Goal: Task Accomplishment & Management: Use online tool/utility

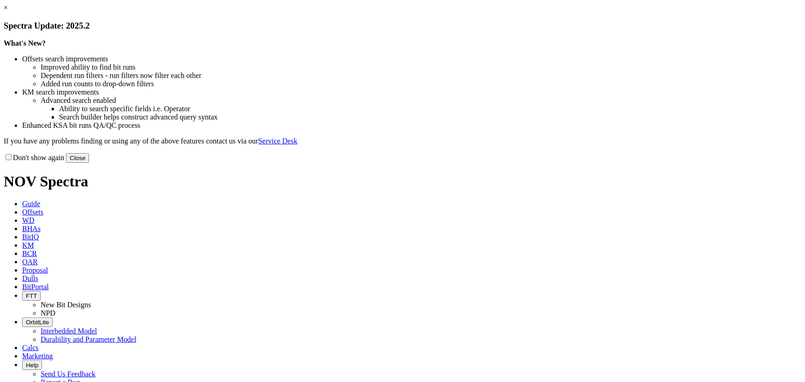
click at [89, 163] on button "Close" at bounding box center [77, 158] width 23 height 10
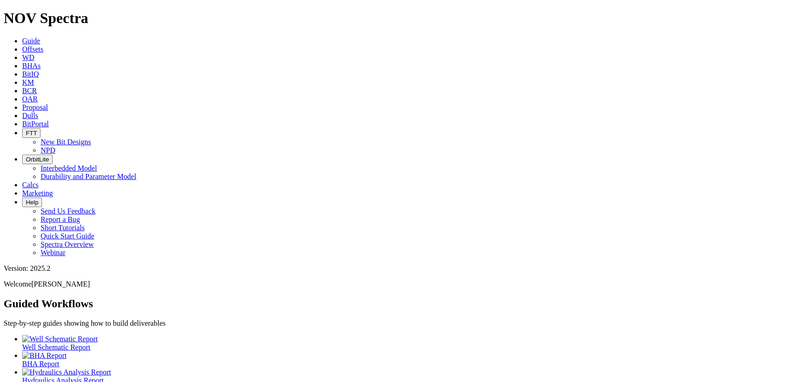
click at [43, 45] on link "Offsets" at bounding box center [32, 49] width 21 height 8
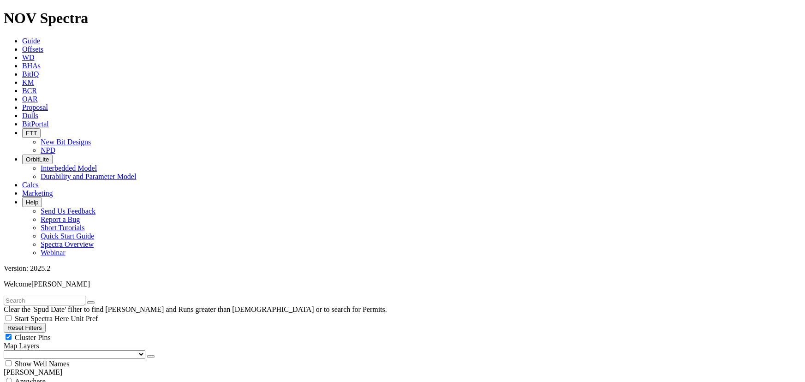
click at [35, 54] on span "WD" at bounding box center [28, 58] width 12 height 8
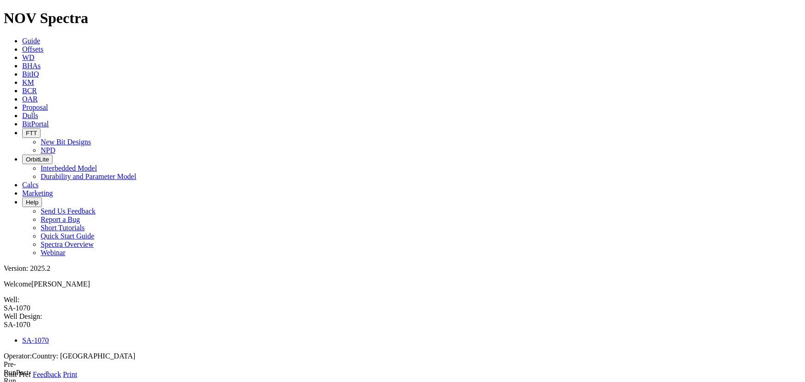
click at [4, 379] on span at bounding box center [4, 379] width 0 height 0
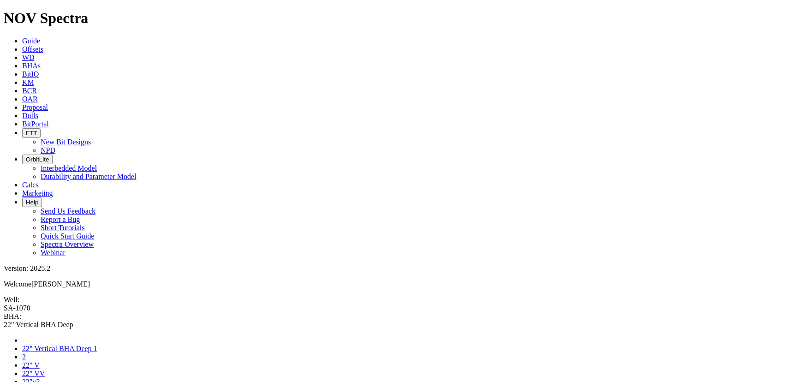
click at [4, 329] on span at bounding box center [4, 329] width 0 height 0
click at [35, 54] on link "WD" at bounding box center [28, 58] width 12 height 8
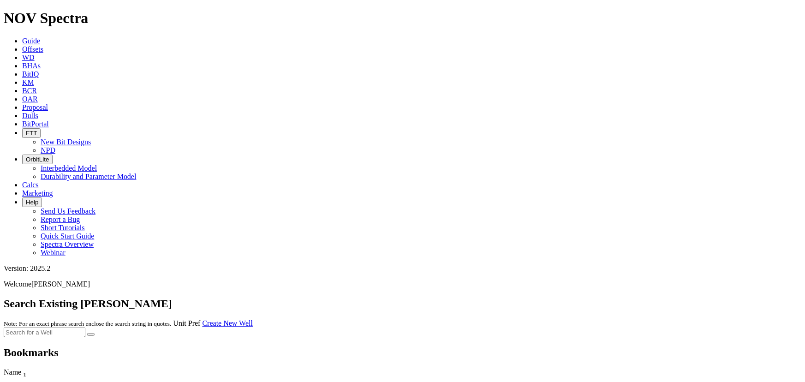
scroll to position [65, 0]
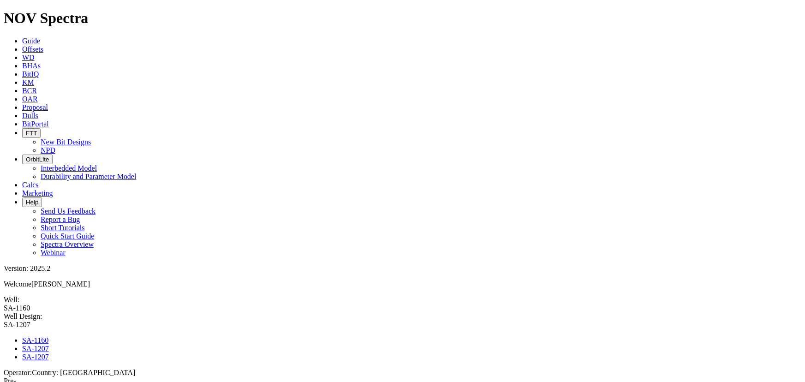
click at [4, 329] on link at bounding box center [4, 329] width 0 height 0
click at [48, 336] on link "SA-1160" at bounding box center [35, 340] width 26 height 8
click at [35, 54] on span "WD" at bounding box center [28, 58] width 12 height 8
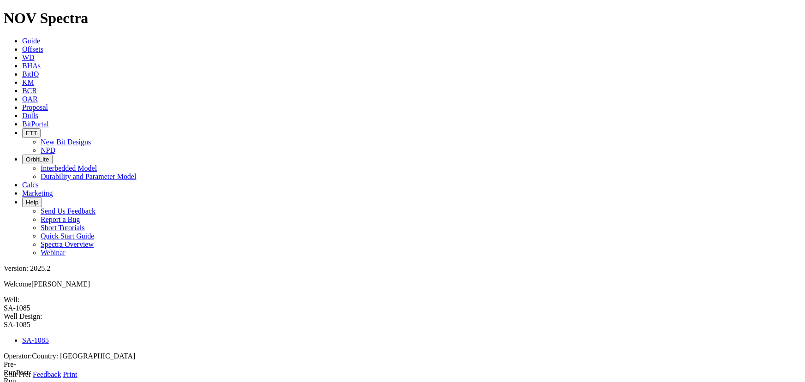
click at [4, 379] on link at bounding box center [4, 379] width 0 height 0
click at [132, 321] on div "12.25 Deep Vertical" at bounding box center [403, 325] width 798 height 8
click at [4, 329] on link at bounding box center [4, 329] width 0 height 0
click at [22, 62] on icon at bounding box center [22, 66] width 0 height 8
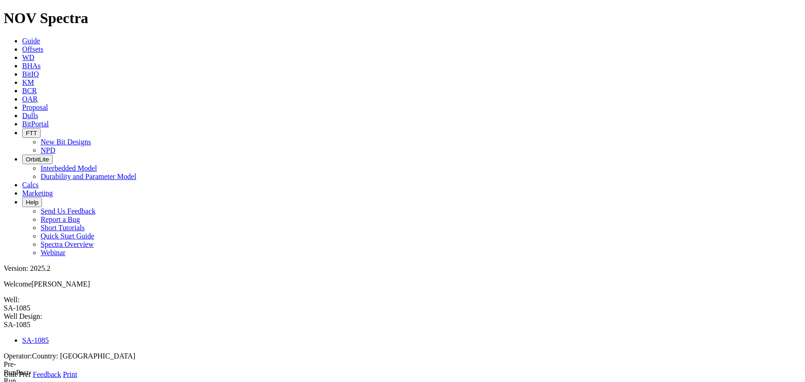
click at [4, 329] on link at bounding box center [4, 329] width 0 height 0
click at [4, 379] on icon at bounding box center [4, 379] width 0 height 0
click at [35, 54] on link "WD" at bounding box center [28, 58] width 12 height 8
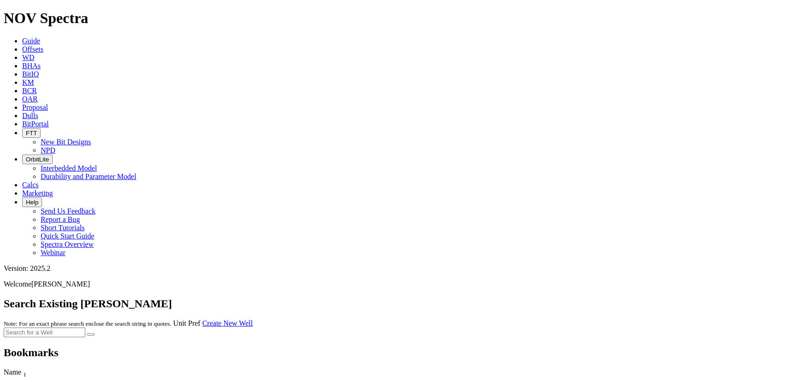
click at [85, 328] on input "text" at bounding box center [45, 333] width 82 height 10
type input "SA-1119"
click at [87, 333] on button "submit" at bounding box center [90, 334] width 7 height 3
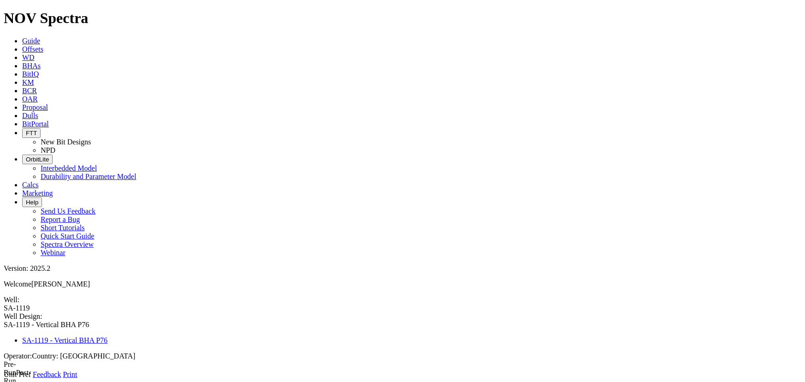
click at [4, 379] on icon at bounding box center [4, 379] width 0 height 0
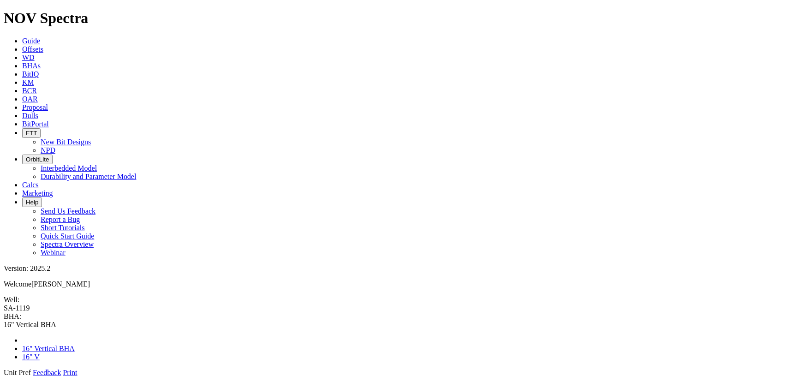
click at [4, 377] on link at bounding box center [4, 377] width 0 height 0
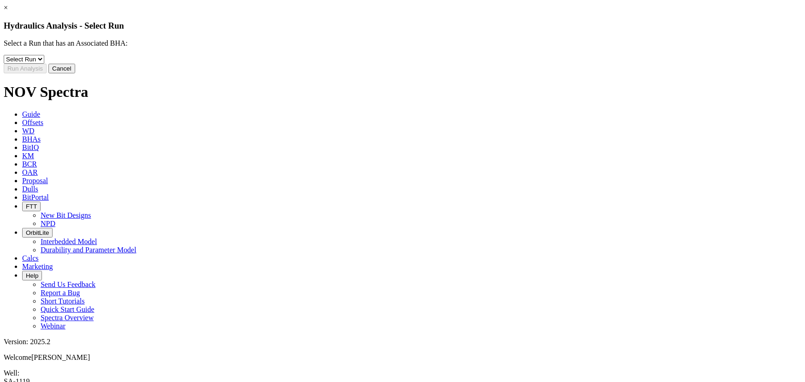
click at [75, 73] on button "Cancel" at bounding box center [61, 69] width 27 height 10
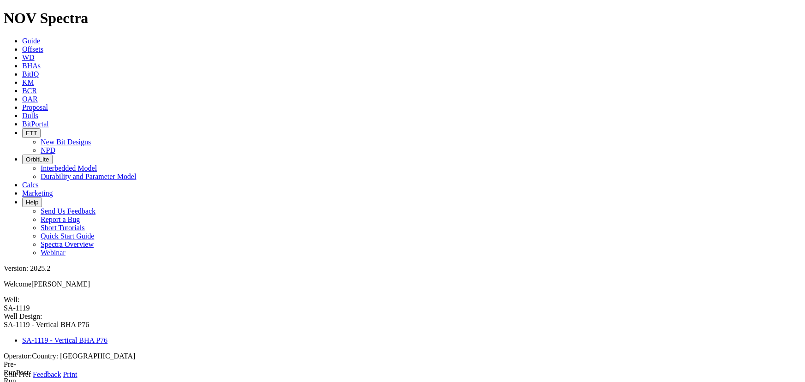
click at [4, 379] on span at bounding box center [4, 379] width 0 height 0
click at [4, 379] on link at bounding box center [4, 379] width 0 height 0
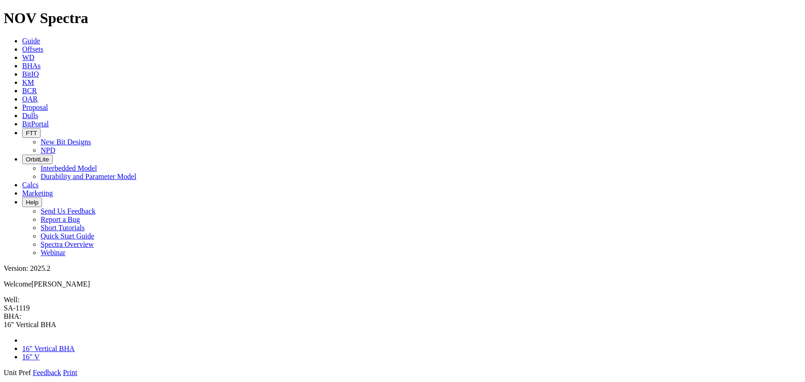
click at [4, 377] on span at bounding box center [4, 377] width 0 height 0
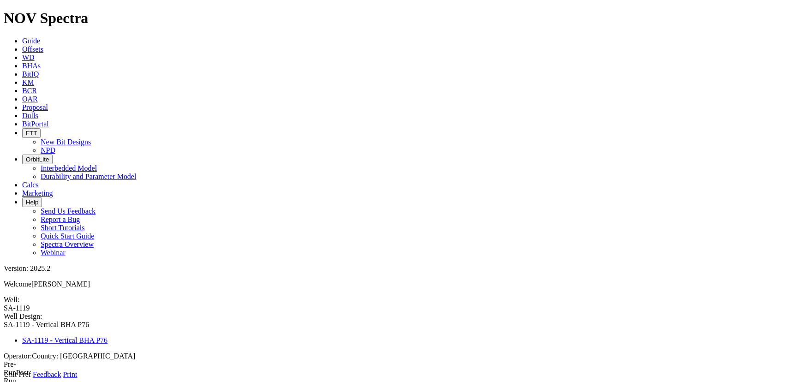
radio input "true"
type input "16"
type input "9305"
type input "13212"
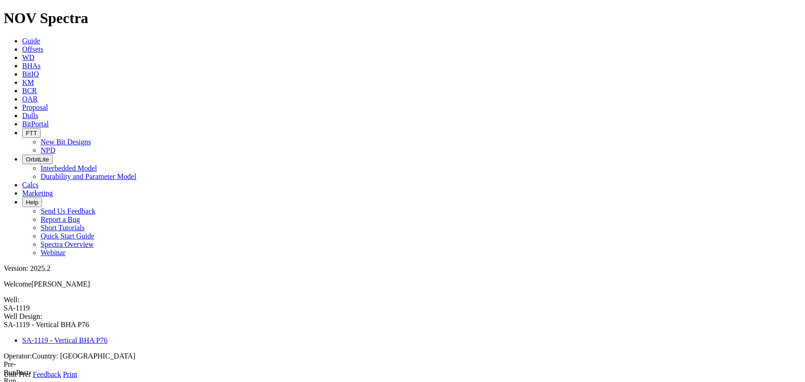
select select "number:16"
type input "15.1885"
select select "number:15.376"
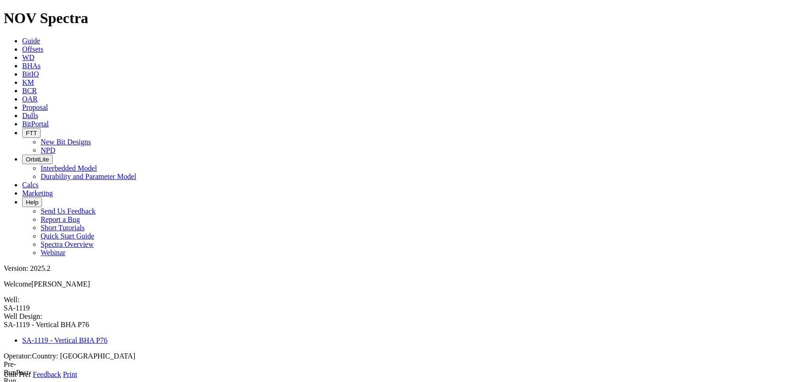
radio input "true"
type input "16"
type input "9305"
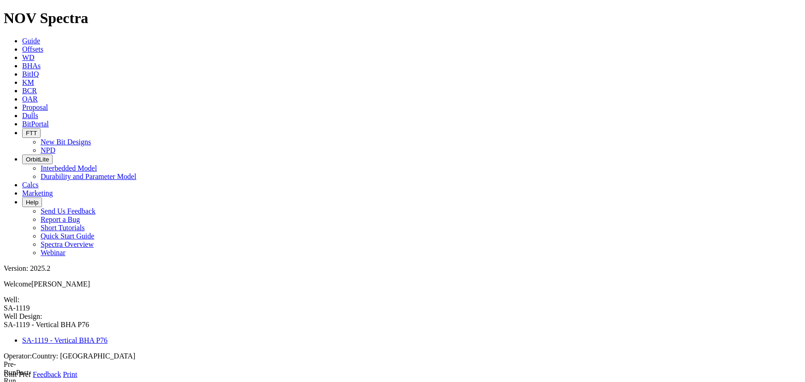
type input "13212"
select select "number:16"
type input "15.1885"
select select "number:15.376"
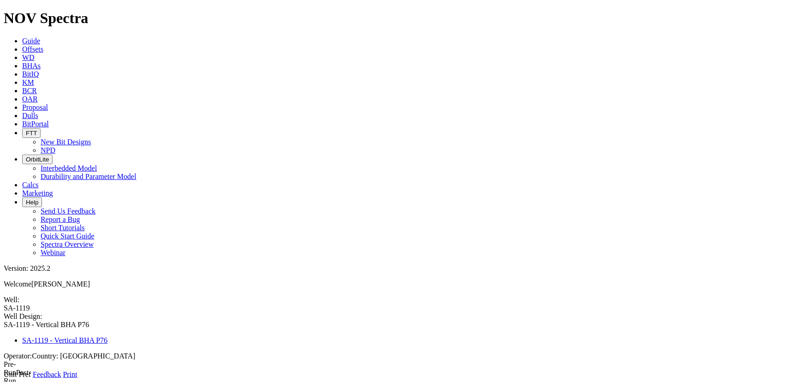
type input "9352"
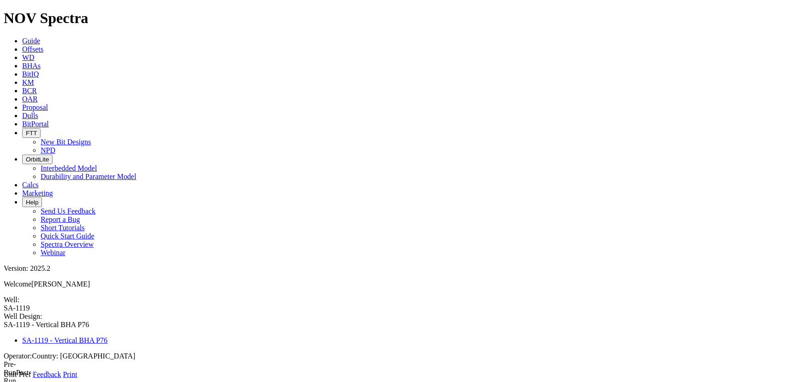
type input "11168"
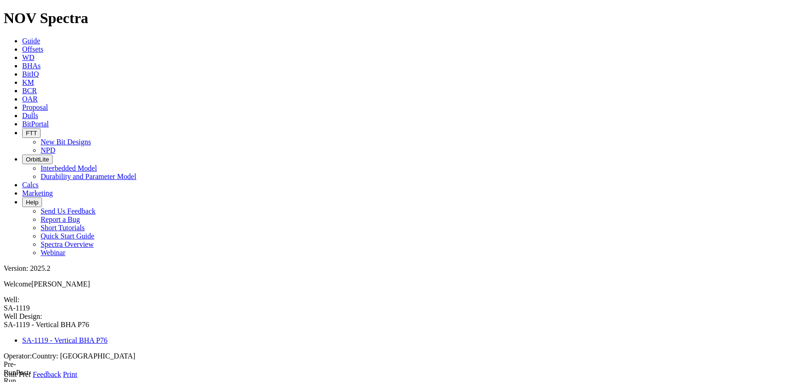
type input "11168"
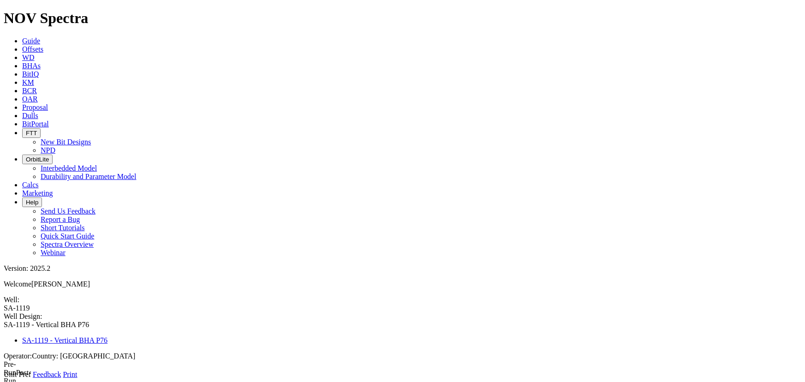
type input "3"
type input "9305"
type input "11017"
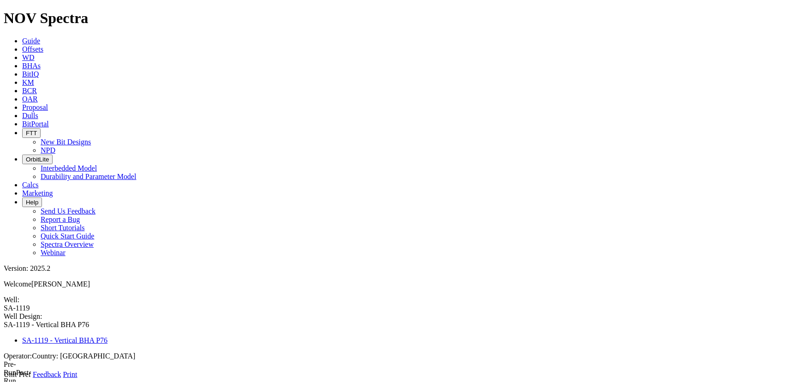
type input "9352"
type input "11168"
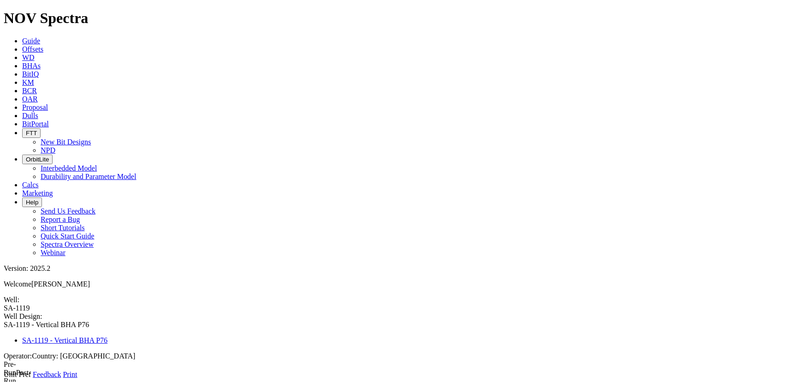
click at [4, 379] on icon at bounding box center [4, 379] width 0 height 0
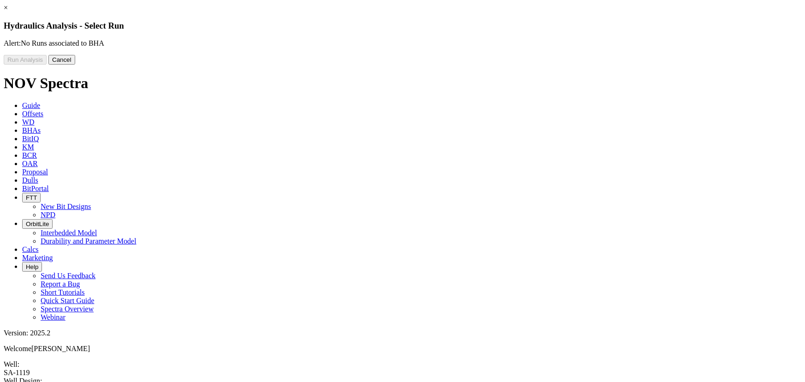
click at [75, 65] on button "Cancel" at bounding box center [61, 60] width 27 height 10
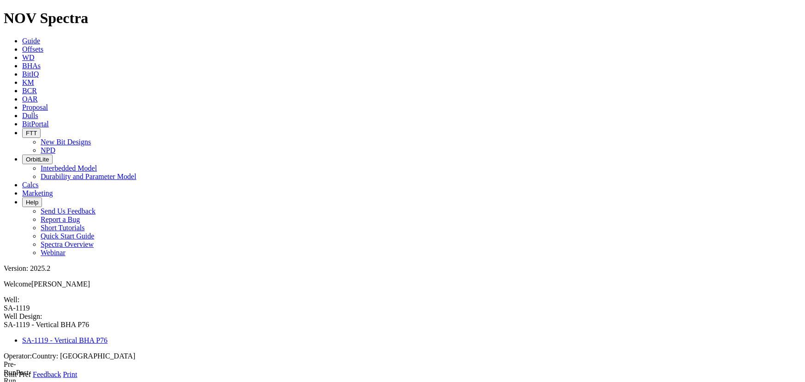
type input "3"
type input "9352"
type input "11168"
type input "3"
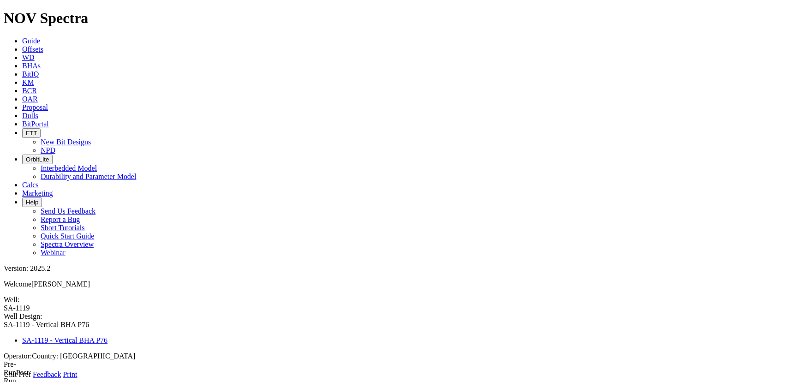
type input "9352"
type input "11168"
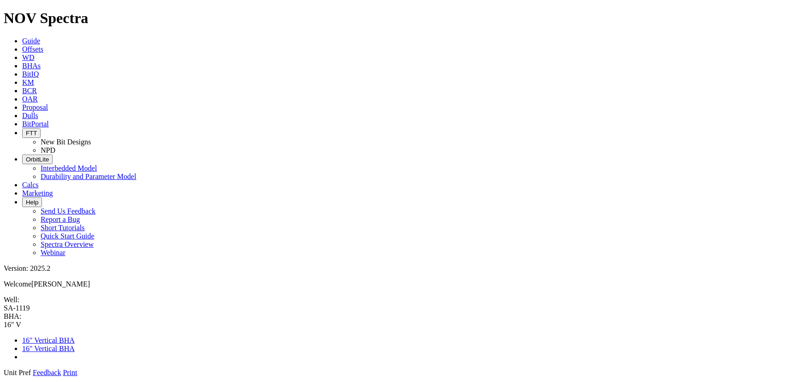
click at [4, 377] on span at bounding box center [4, 377] width 0 height 0
click at [4, 377] on icon at bounding box center [4, 377] width 0 height 0
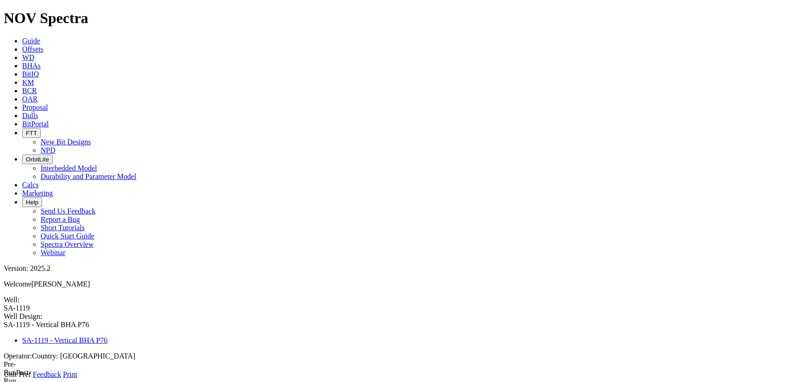
click at [4, 379] on link at bounding box center [4, 379] width 0 height 0
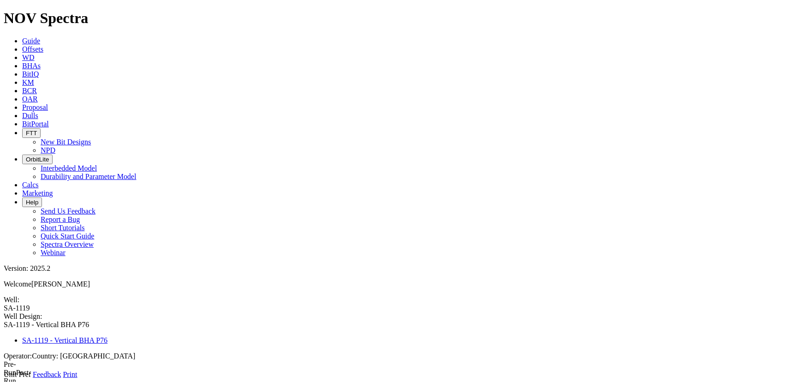
click at [4, 379] on icon at bounding box center [4, 379] width 0 height 0
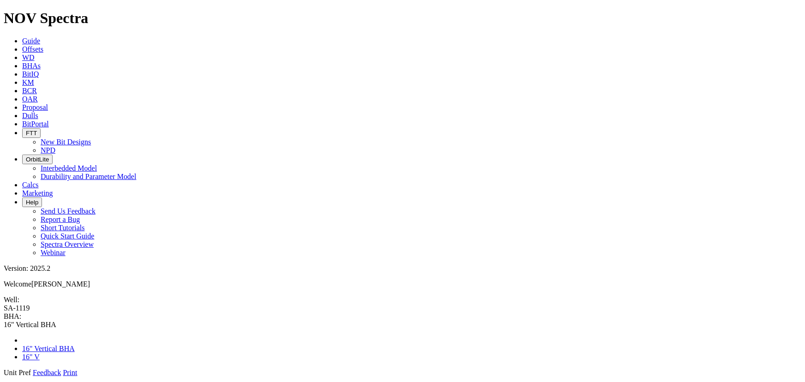
click at [4, 377] on span at bounding box center [4, 377] width 0 height 0
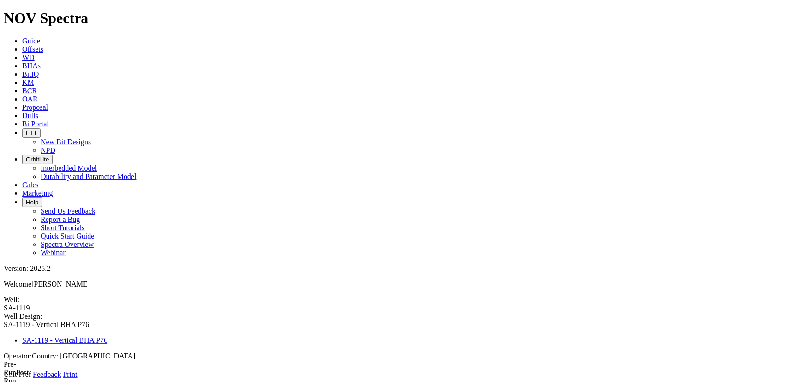
select select "number:3"
type input "0"
type input "2133"
type input "0"
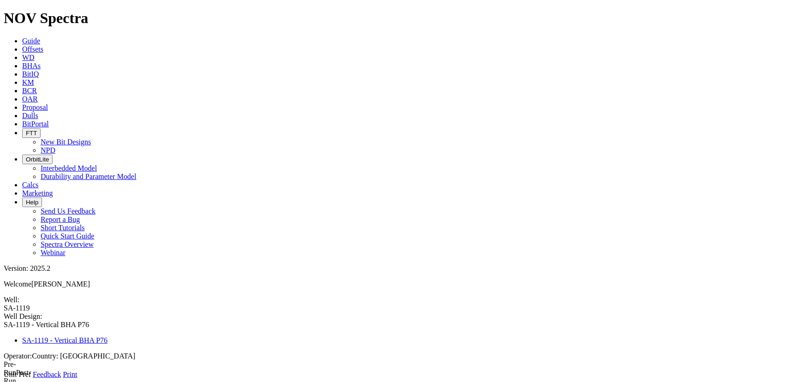
type input "28"
type input "6162"
select select "number:24"
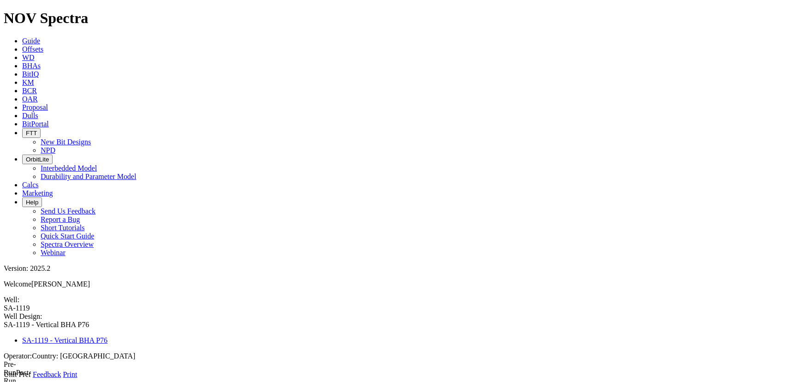
type input "22.433125197"
select select "number:22.73"
select select "number:3"
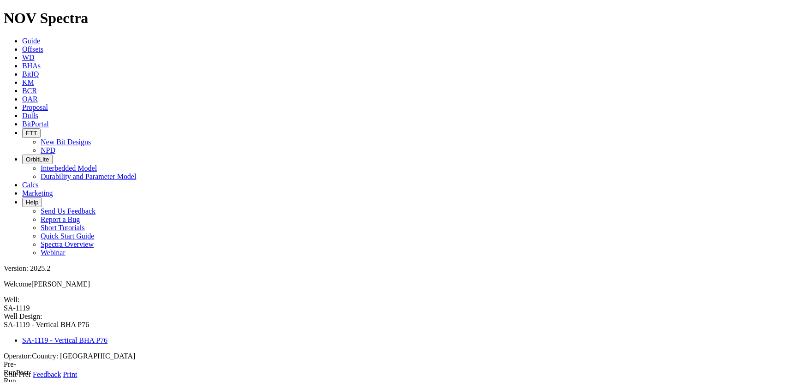
type input "0"
type input "7513"
type input "0"
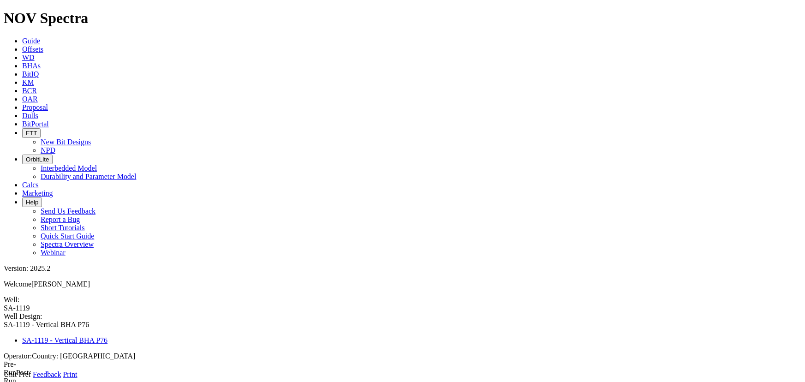
type input "22"
type input "6212"
type input "9352"
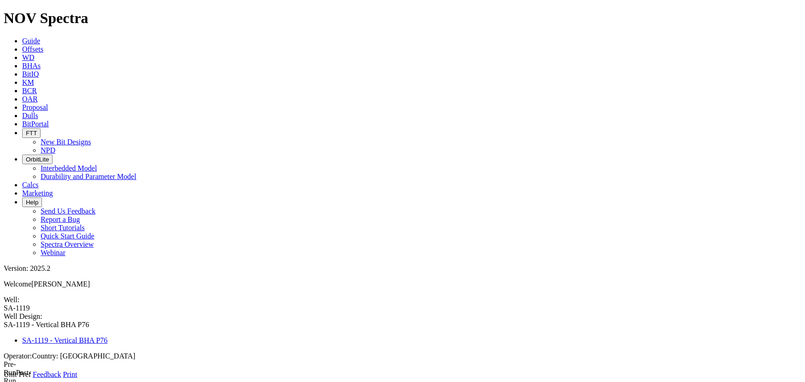
select select "number:18.625"
type input "17.567"
select select "number:17.755"
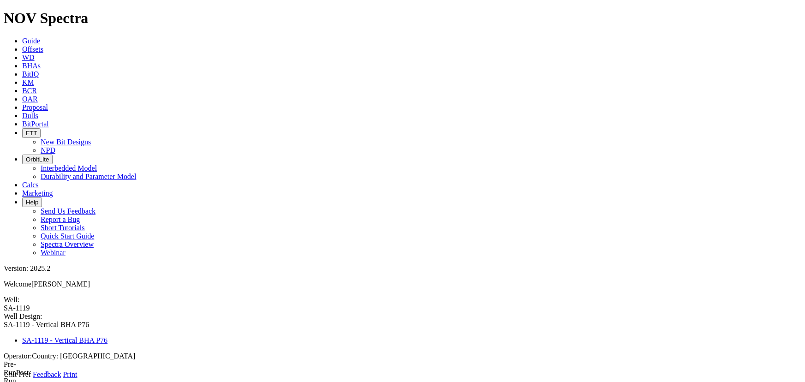
select select "number:3"
type input "0"
type input "9939"
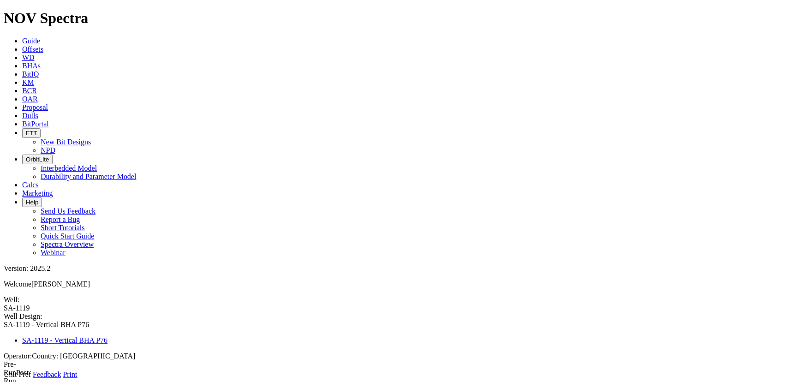
type input "0"
type input "16"
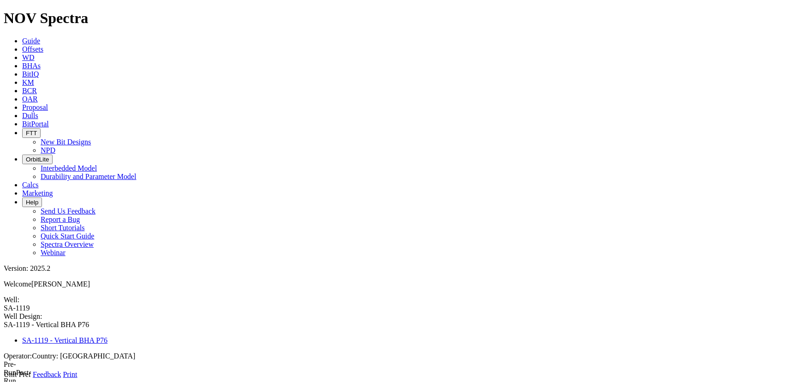
radio input "true"
type input "9352"
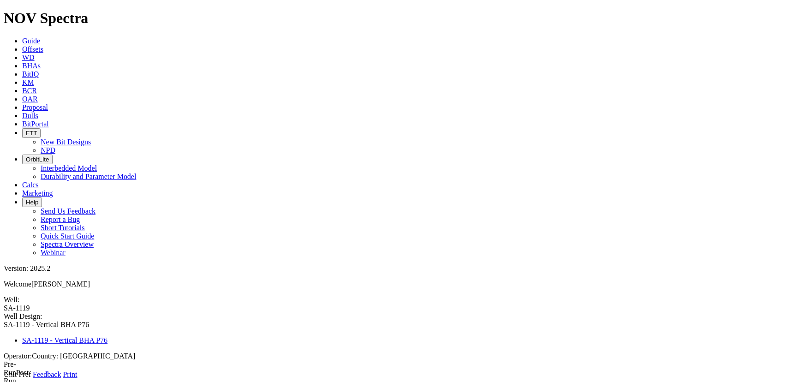
type input "11168"
select select "number:16"
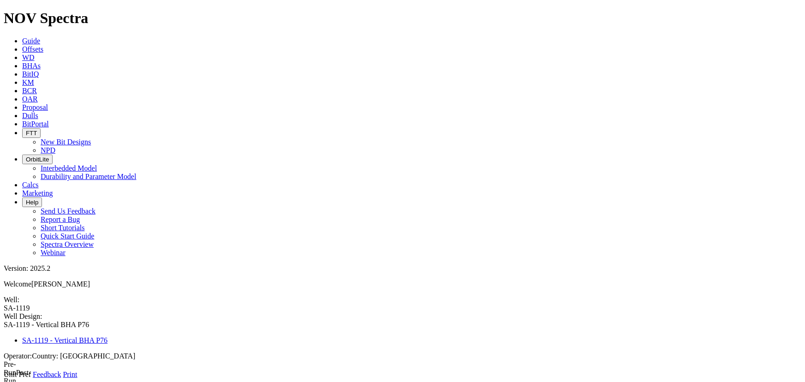
type input "15.1885"
select select "number:15.376"
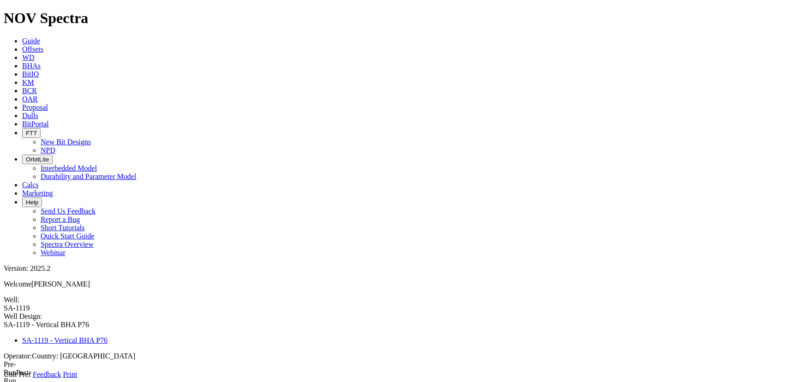
type input "1"
type input "0"
type input "11168"
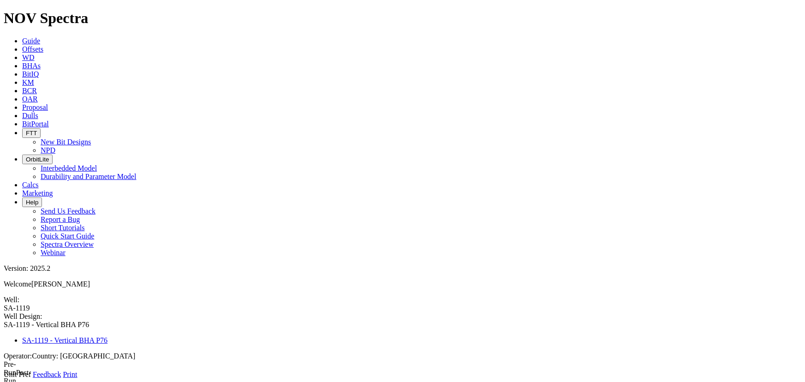
type input "9352"
select select "object:13753"
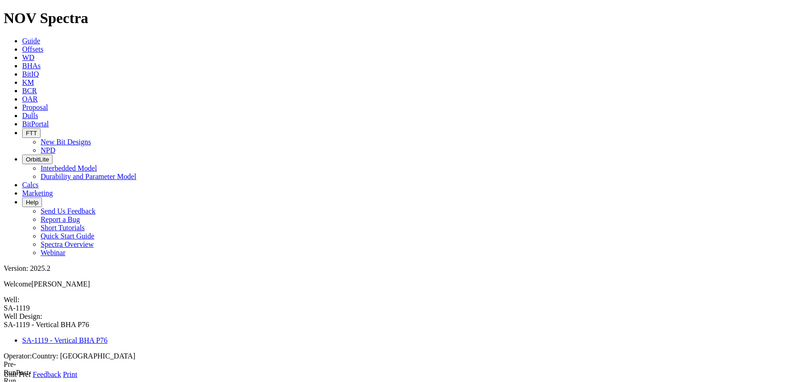
type input "16" V2"
click at [4, 379] on icon at bounding box center [4, 379] width 0 height 0
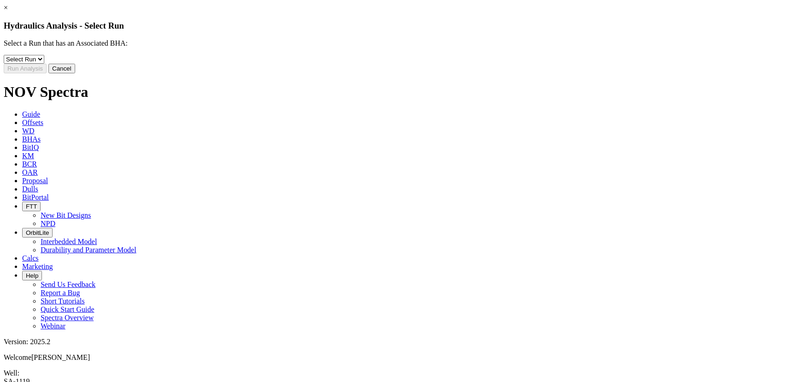
click at [44, 64] on select "Select Run 1" at bounding box center [24, 59] width 41 height 9
select select "object:14369"
click at [44, 61] on select "Select Run 1" at bounding box center [24, 59] width 41 height 9
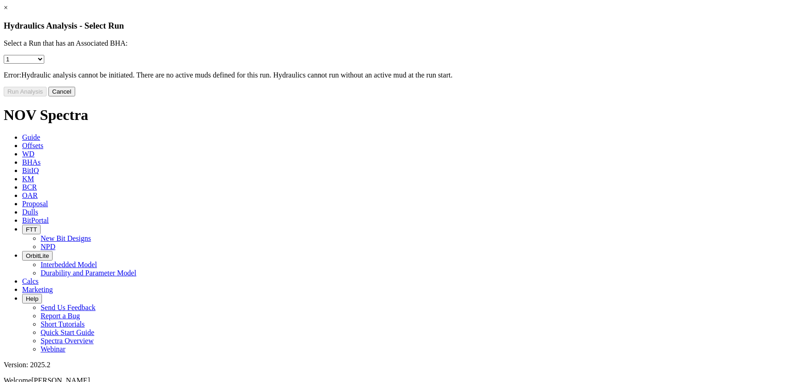
click at [75, 96] on button "Cancel" at bounding box center [61, 92] width 27 height 10
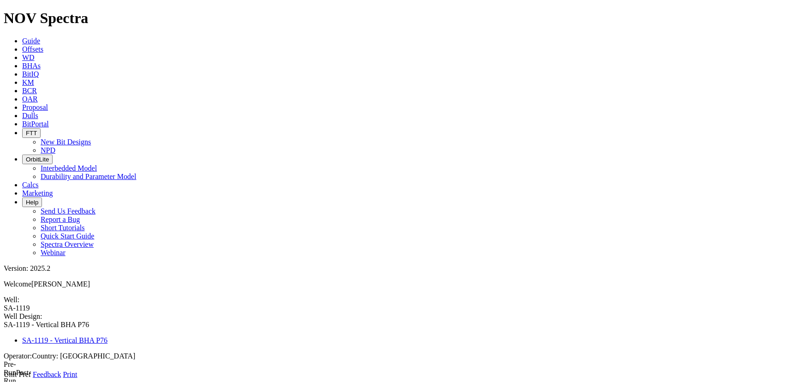
type input "3756"
type input "0"
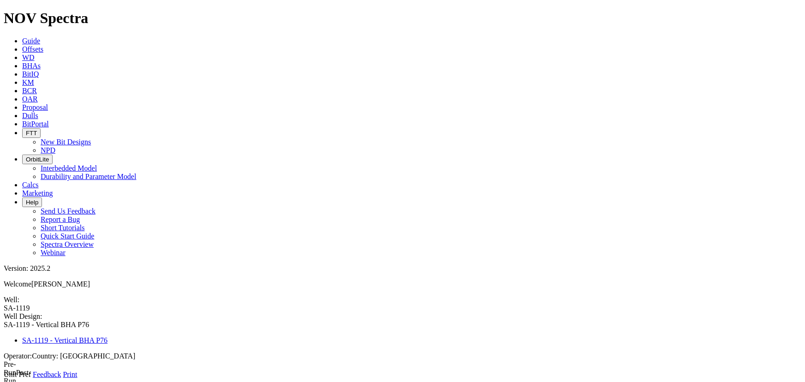
type input "9352"
radio input "true"
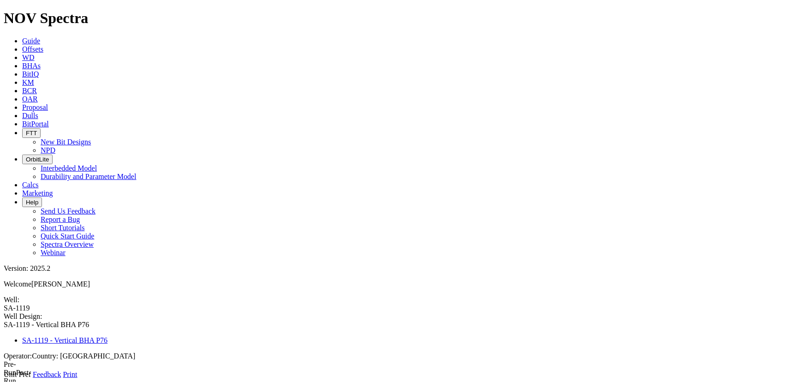
select select "object:1105"
type input "12.2"
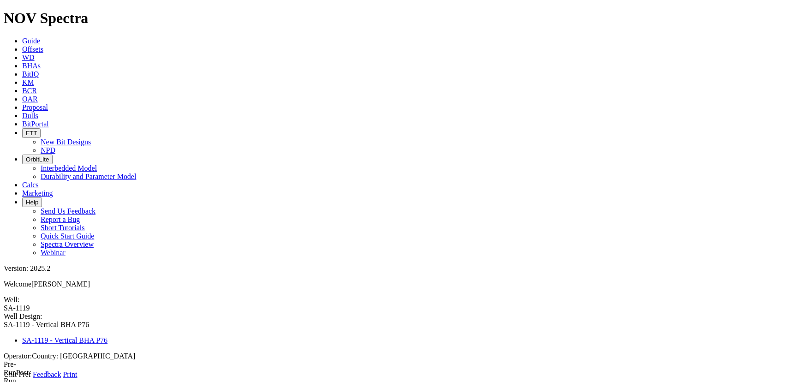
type input "14"
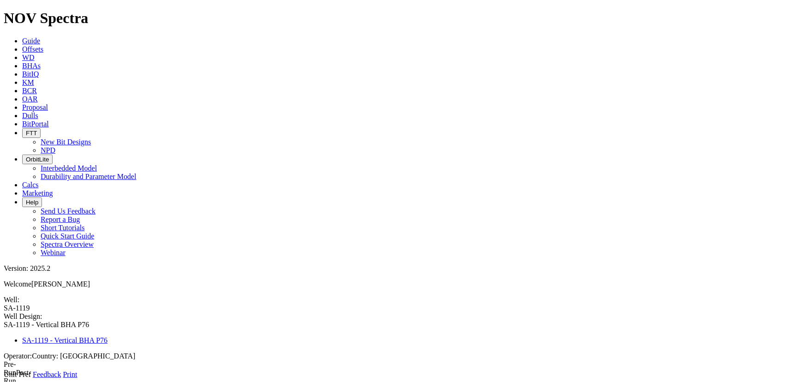
type input "24"
type input "OBM"
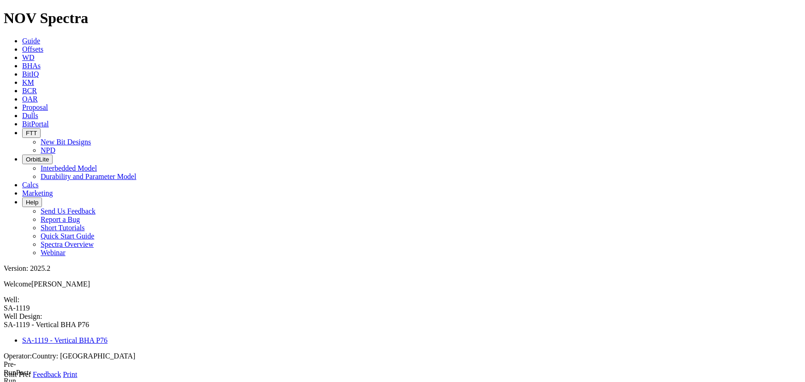
click at [4, 379] on link at bounding box center [4, 379] width 0 height 0
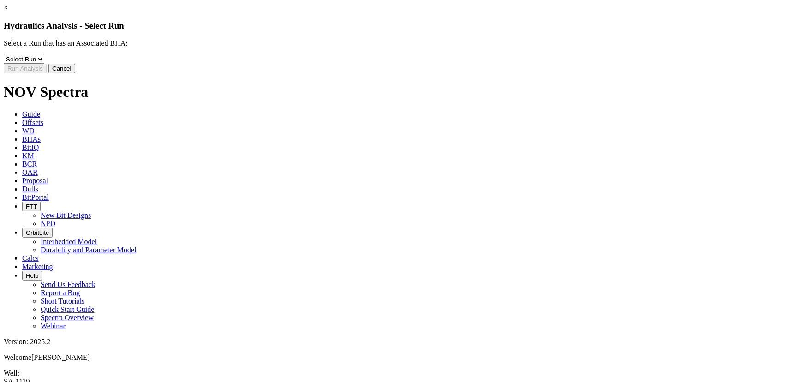
click at [342, 48] on p "Select a Run that has an Associated BHA:" at bounding box center [403, 43] width 798 height 8
click at [338, 60] on div "Select a Run that has an Associated BHA: Select Run 1 Error:" at bounding box center [403, 51] width 798 height 24
click at [44, 64] on select "Select Run 1" at bounding box center [24, 59] width 41 height 9
select select "object:14386"
click at [44, 61] on select "Select Run 1" at bounding box center [24, 59] width 41 height 9
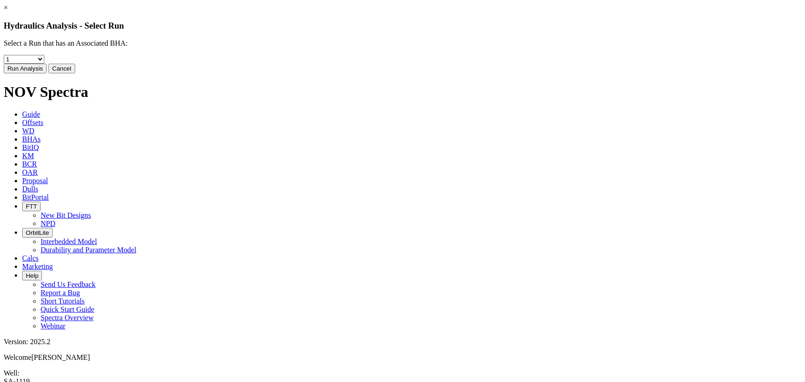
click at [47, 73] on button "Run Analysis" at bounding box center [25, 69] width 43 height 10
